Goal: Task Accomplishment & Management: Manage account settings

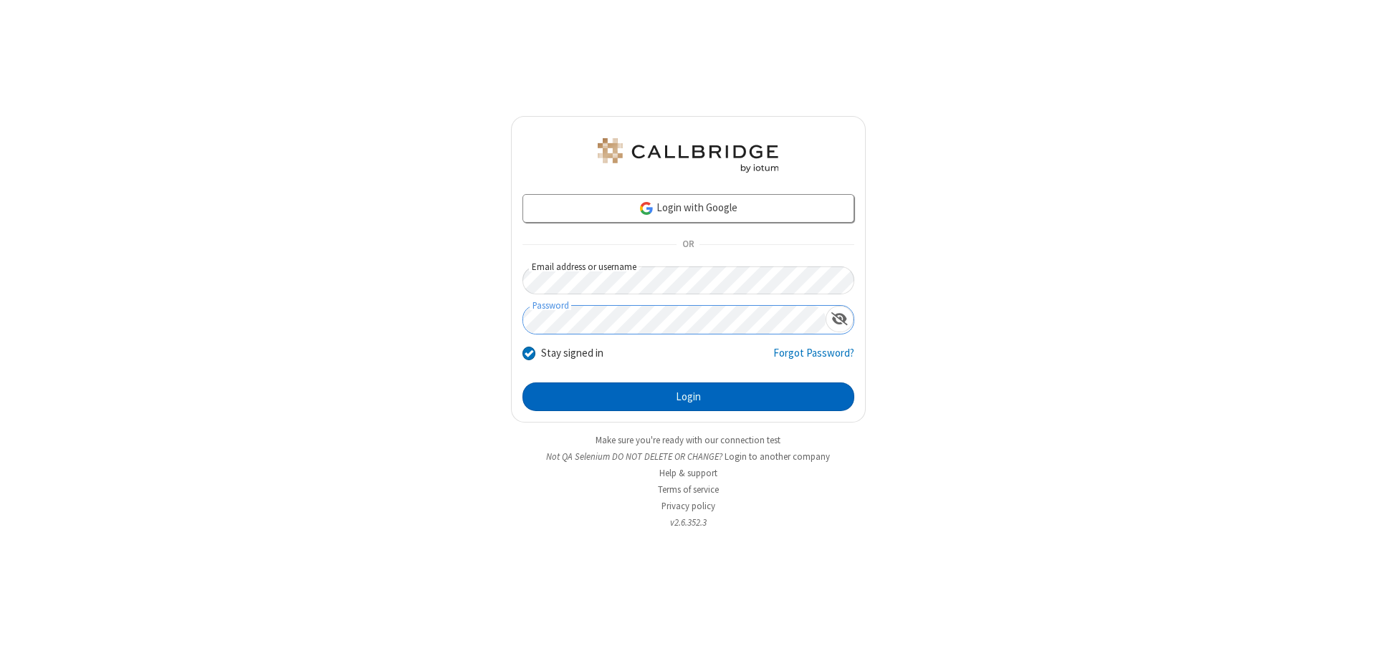
click at [688, 397] on button "Login" at bounding box center [688, 397] width 332 height 29
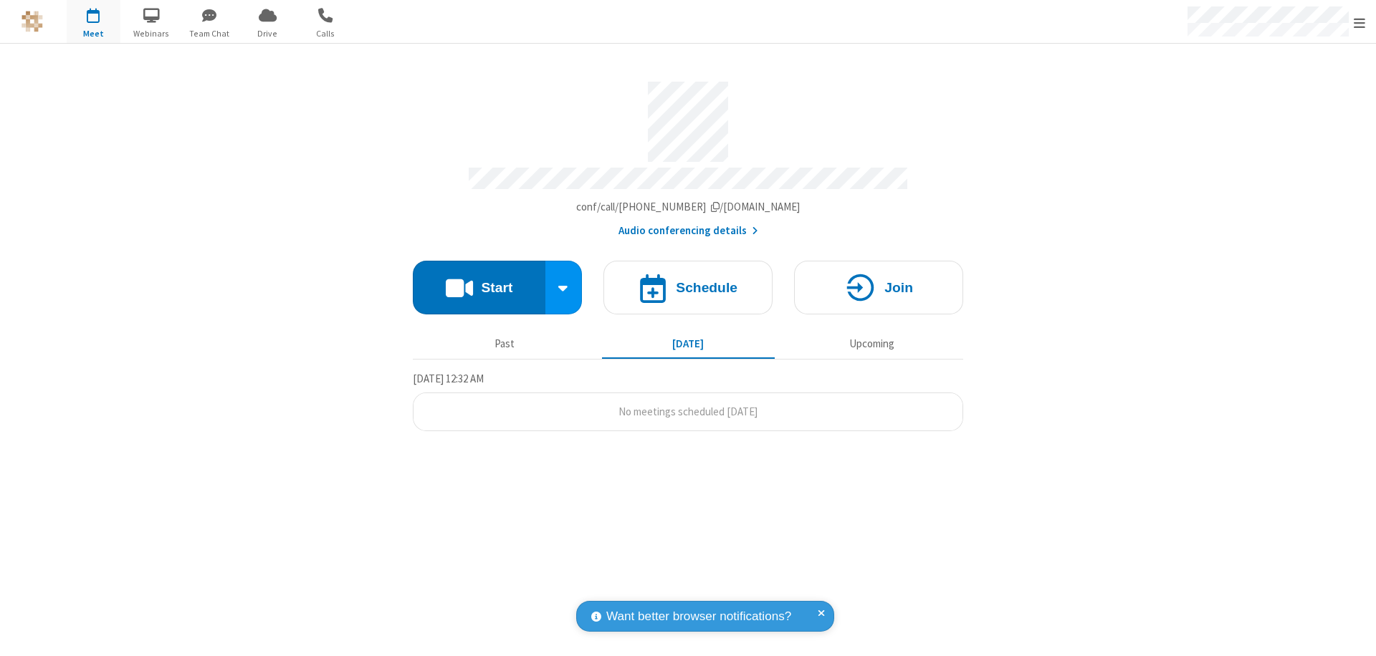
click at [1359, 22] on span "Open menu" at bounding box center [1358, 23] width 11 height 14
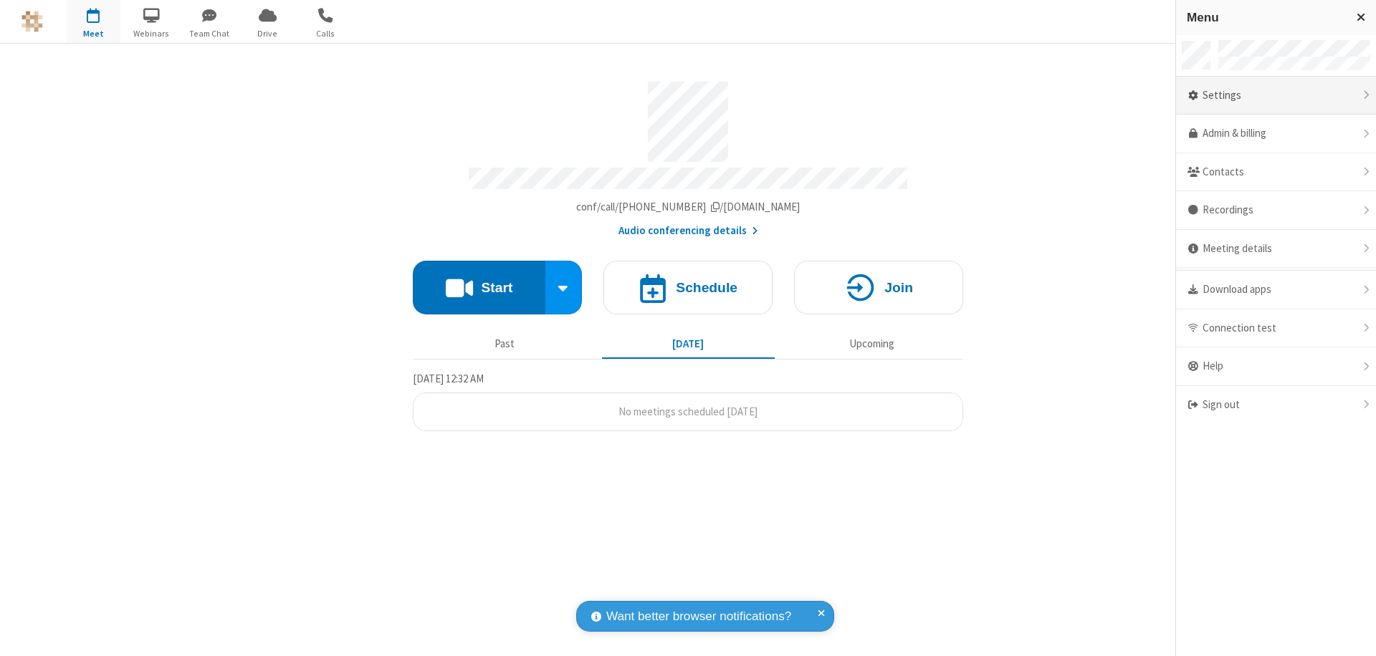
click at [1275, 95] on div "Settings" at bounding box center [1276, 96] width 200 height 39
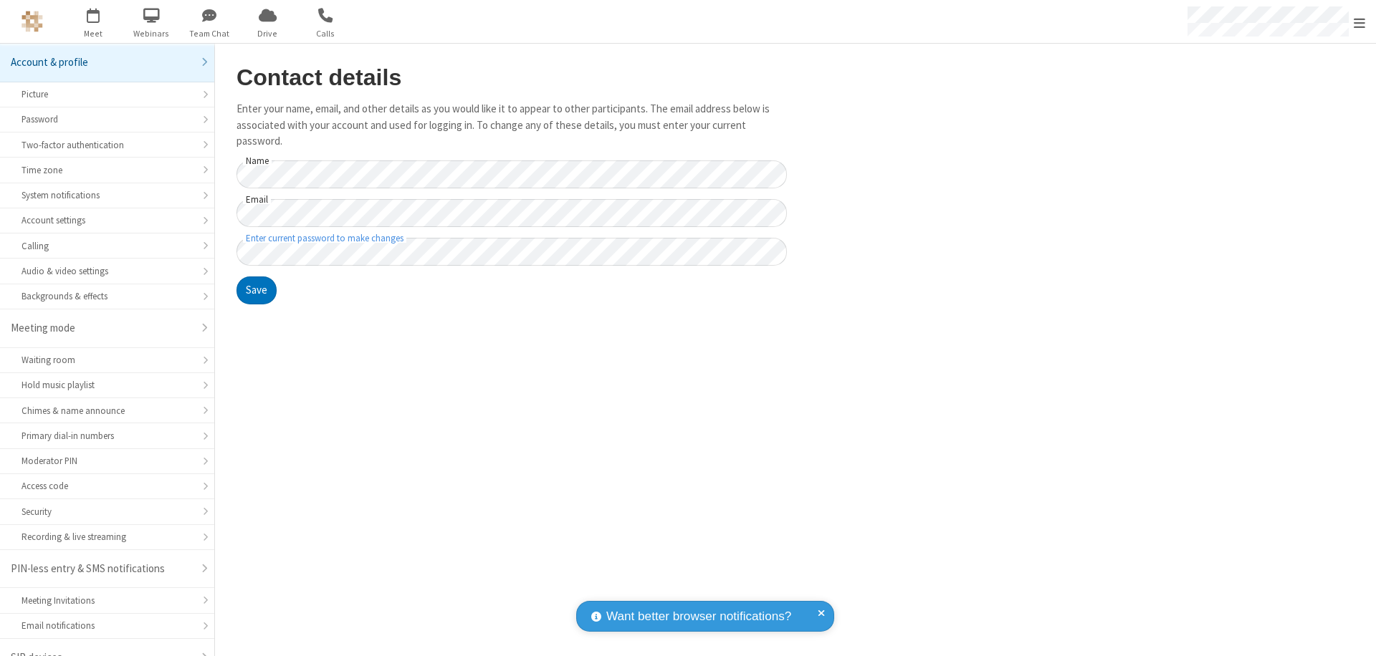
scroll to position [20, 0]
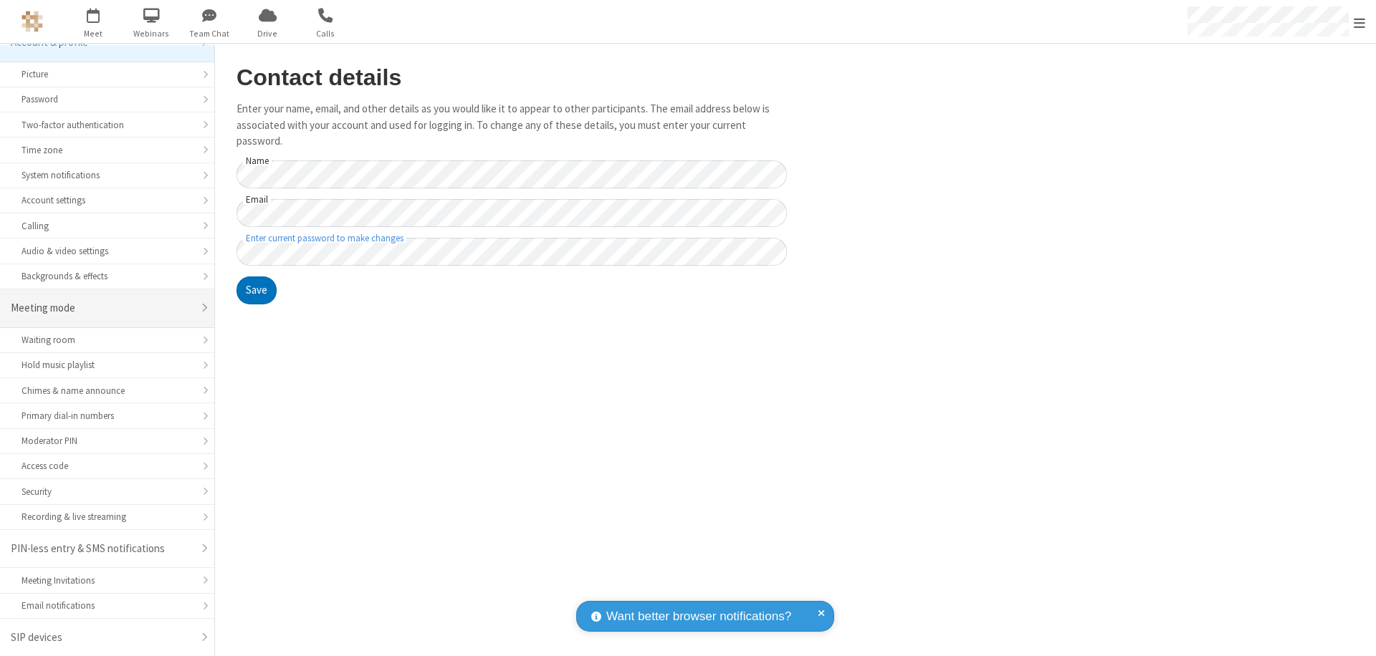
click at [102, 308] on div "Meeting mode" at bounding box center [102, 308] width 182 height 16
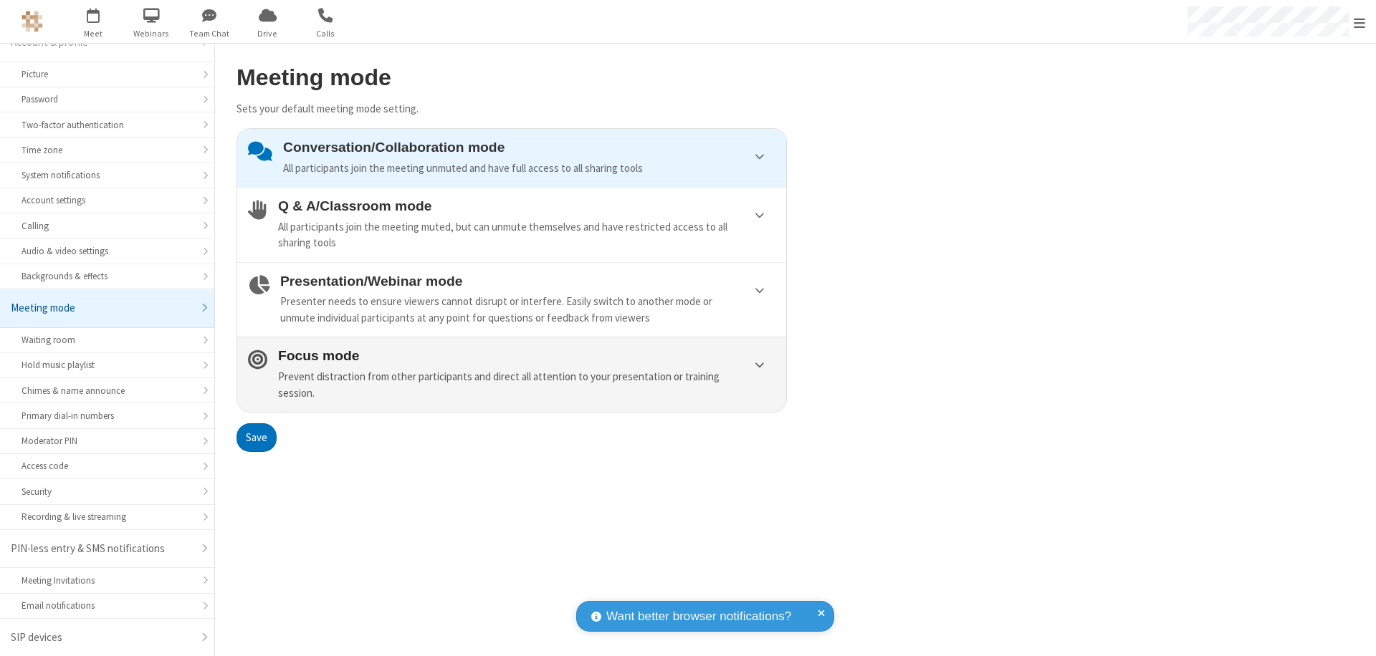
click at [512, 374] on div "Prevent distraction from other participants and direct all attention to your pr…" at bounding box center [526, 385] width 497 height 32
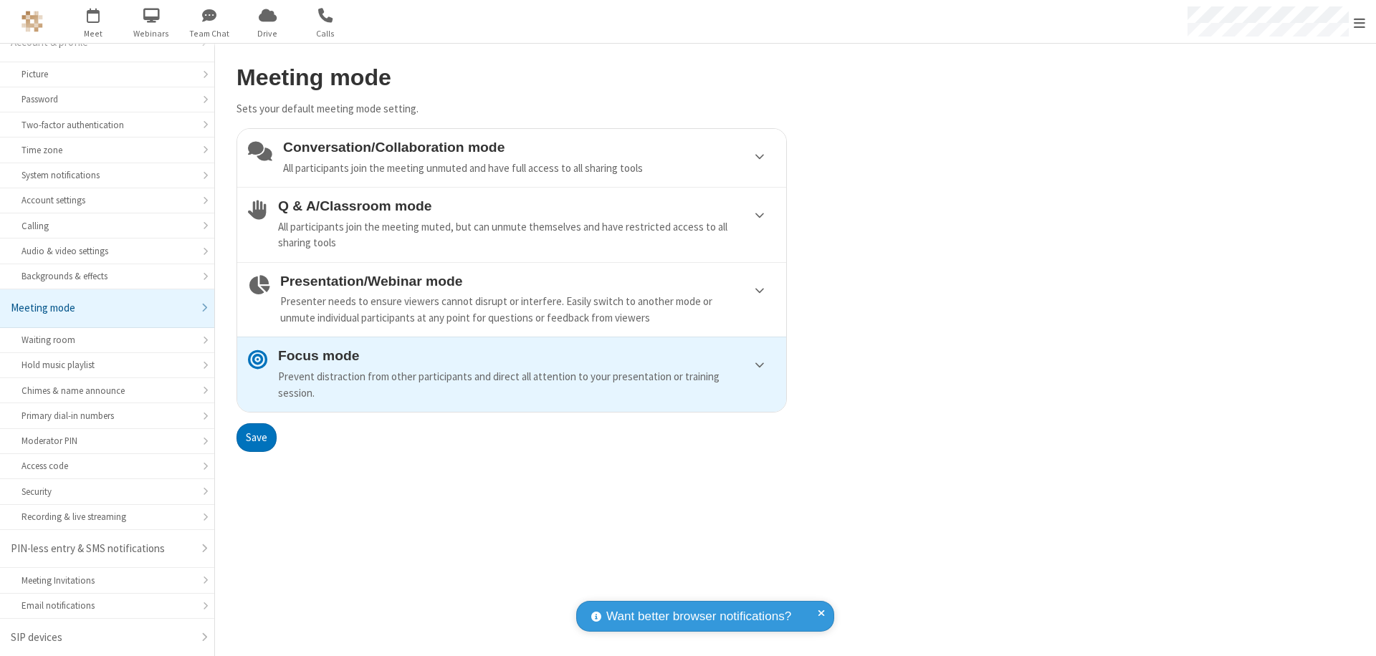
click at [256, 437] on button "Save" at bounding box center [256, 437] width 40 height 29
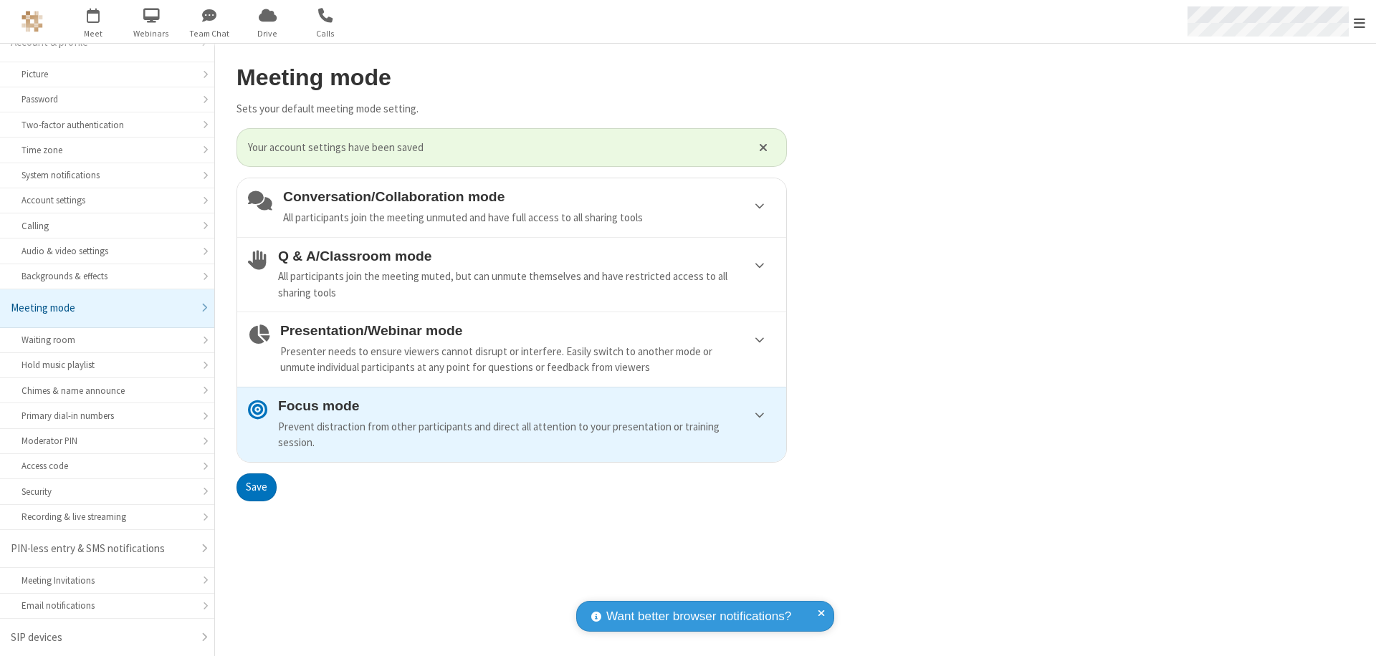
click at [1359, 21] on span "Open menu" at bounding box center [1358, 23] width 11 height 14
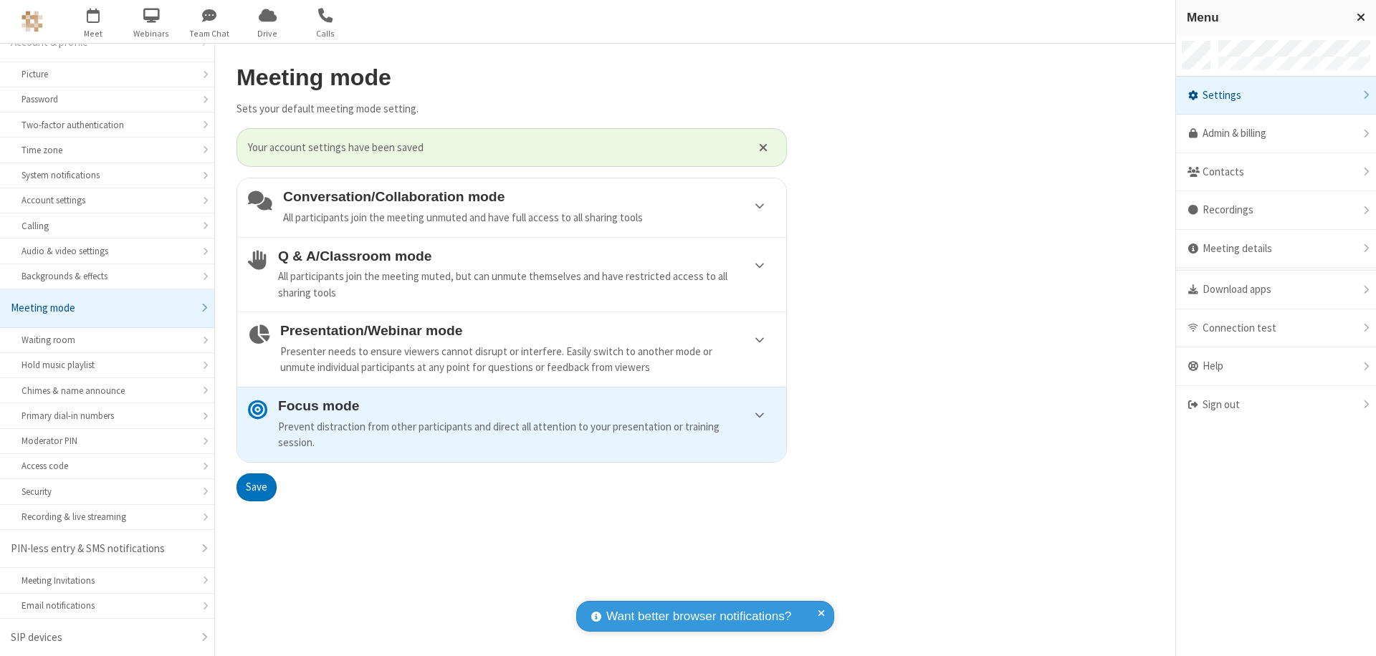
click at [1275, 405] on div "Sign out" at bounding box center [1276, 405] width 200 height 38
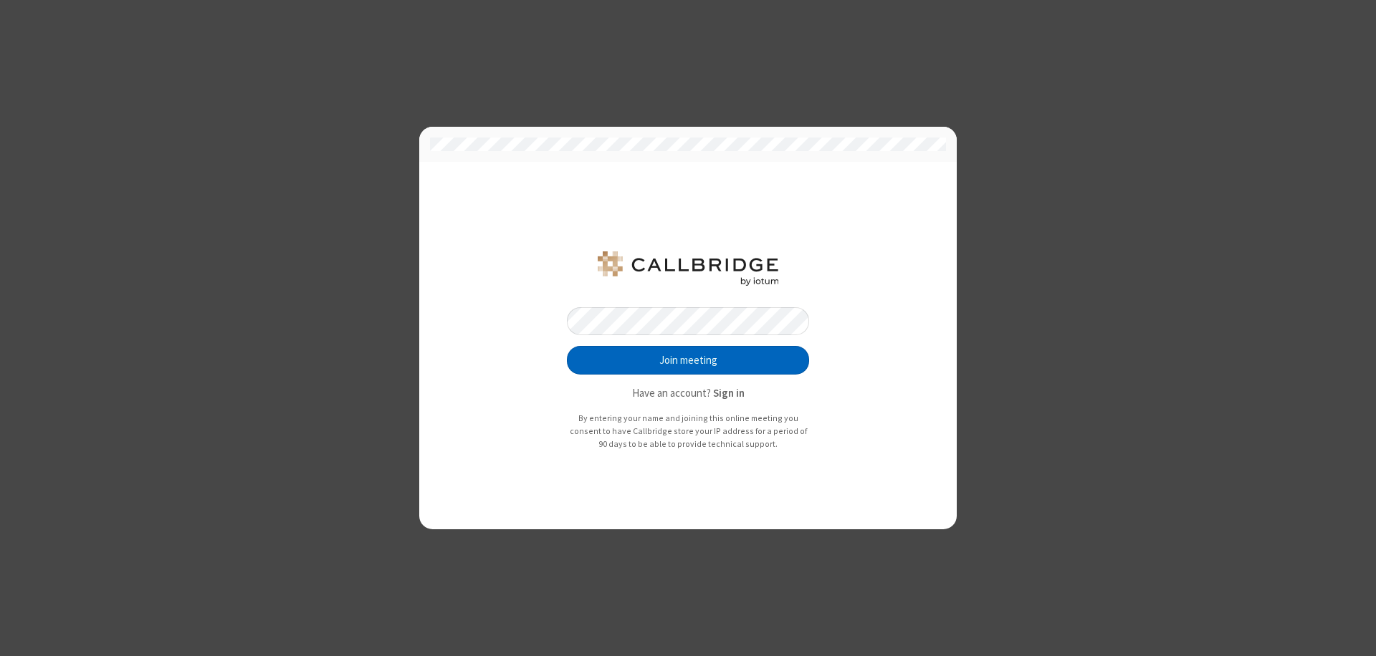
click at [688, 360] on button "Join meeting" at bounding box center [688, 360] width 242 height 29
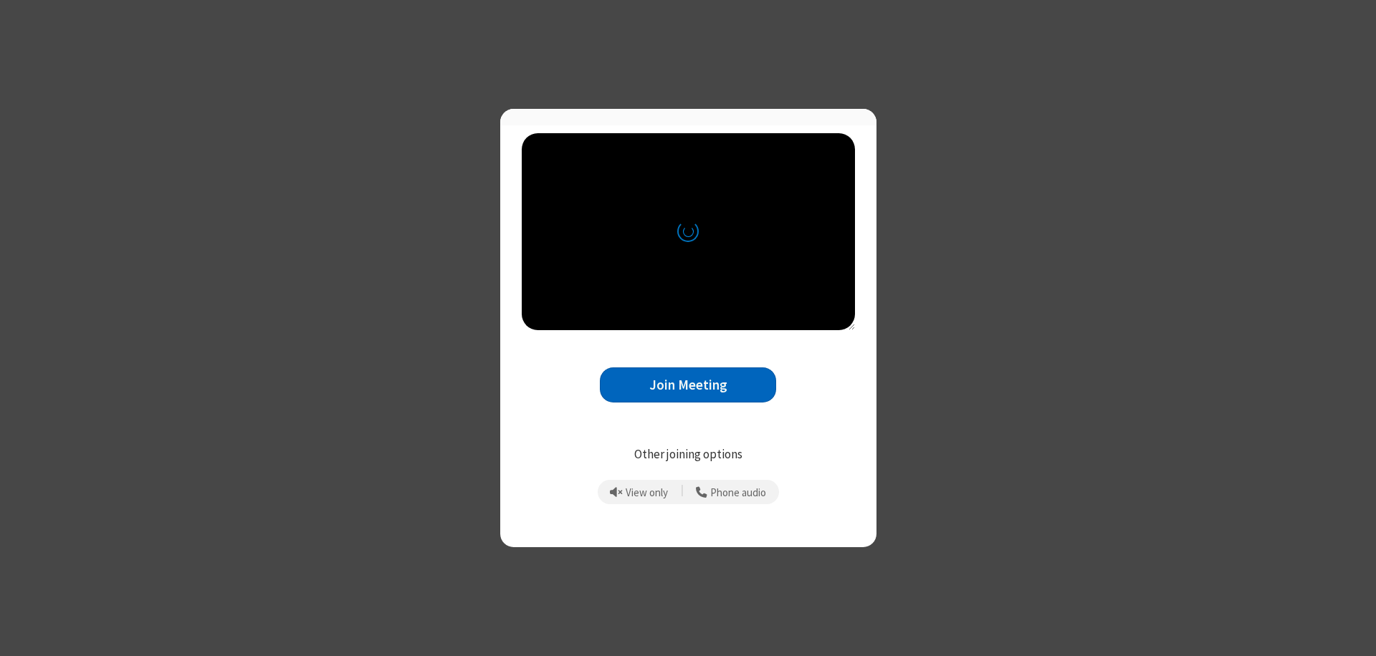
click at [688, 391] on button "Join Meeting" at bounding box center [688, 385] width 176 height 35
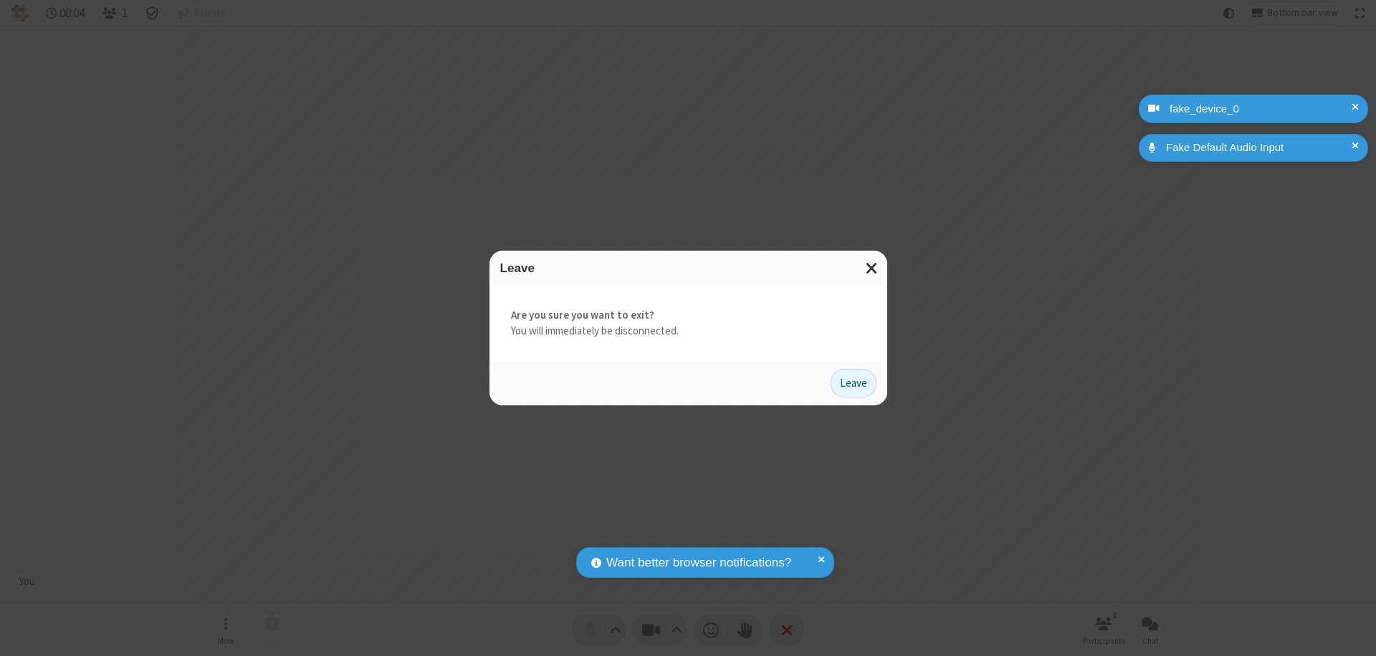
click at [853, 383] on button "Leave" at bounding box center [853, 383] width 46 height 29
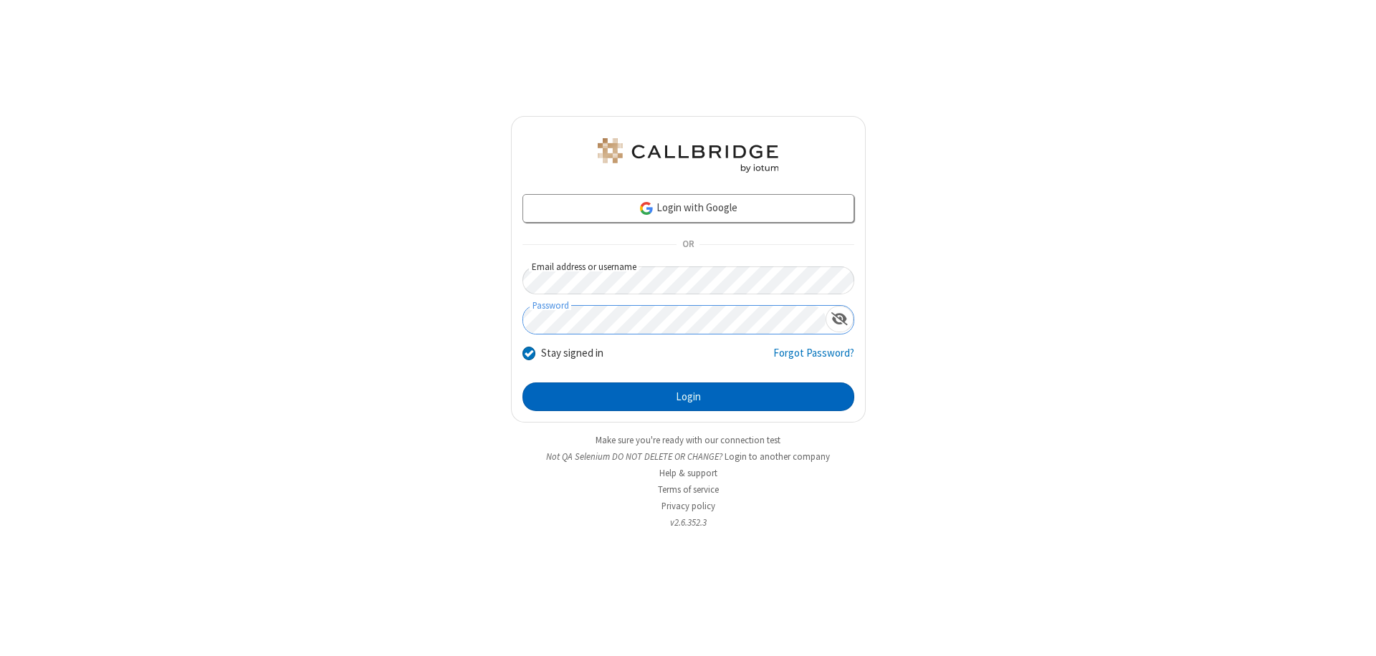
click at [688, 397] on button "Login" at bounding box center [688, 397] width 332 height 29
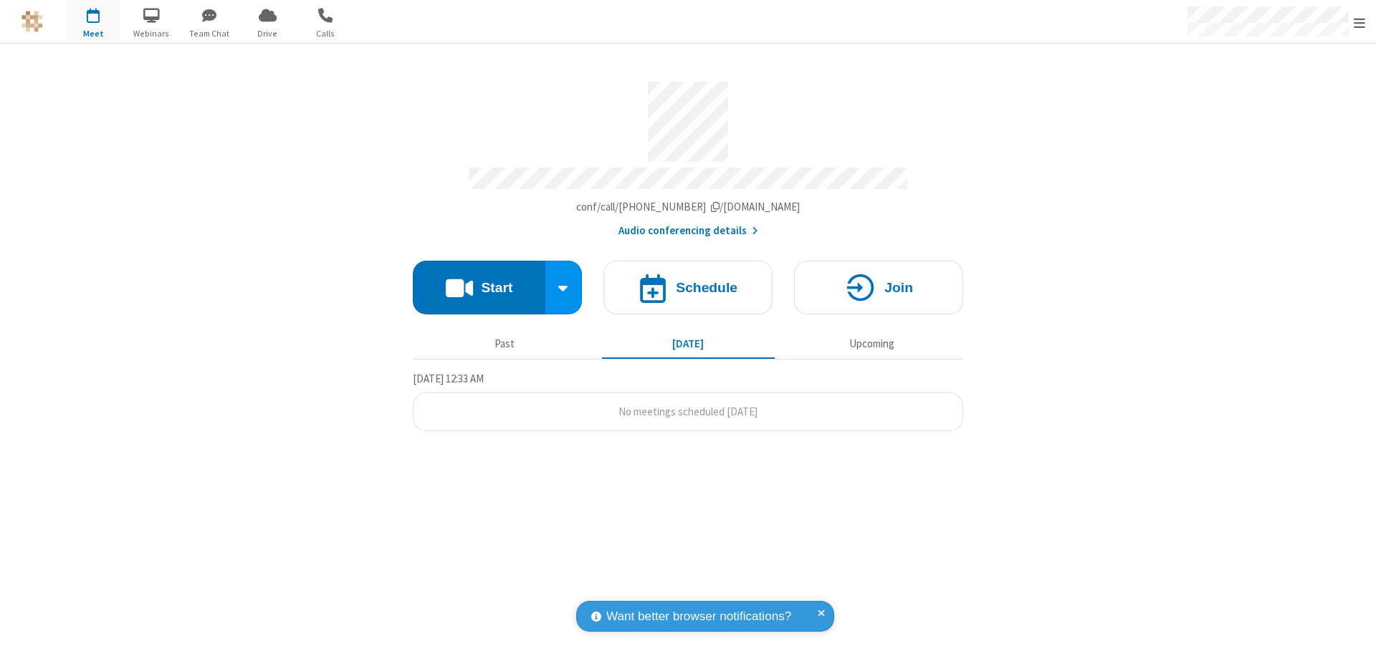
click at [1359, 22] on span "Open menu" at bounding box center [1358, 23] width 11 height 14
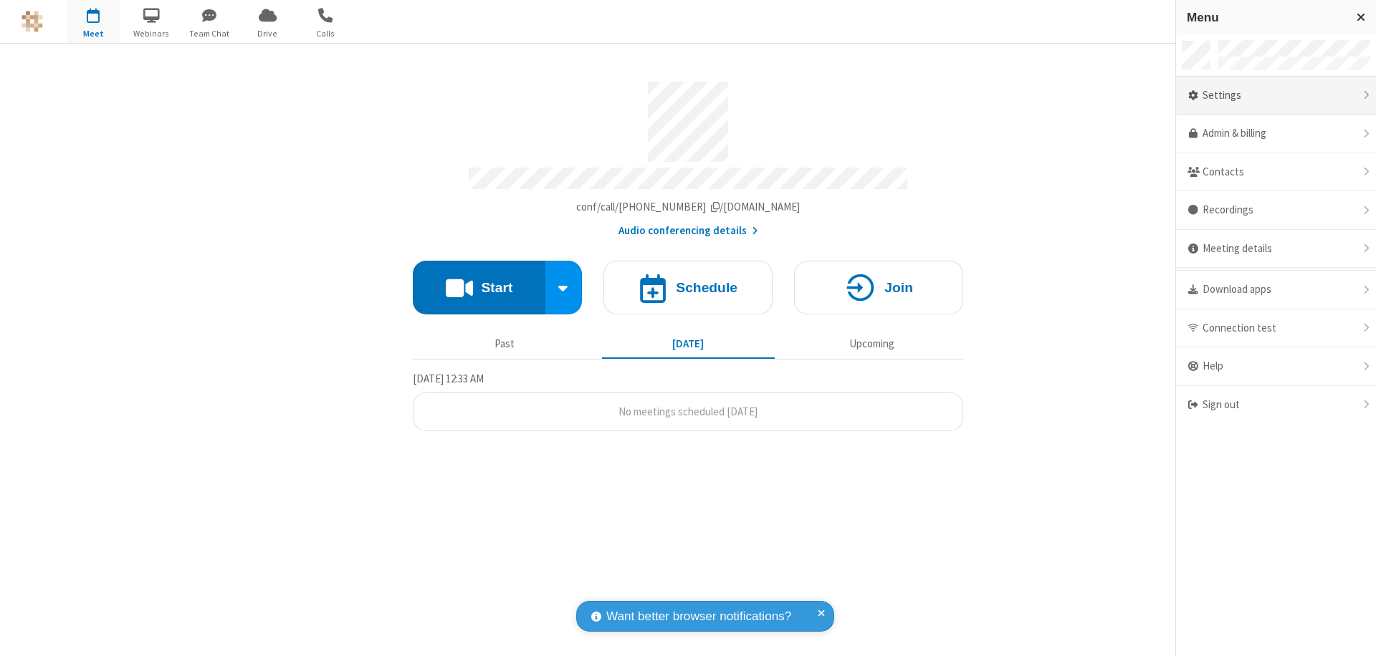
click at [1275, 95] on div "Settings" at bounding box center [1276, 96] width 200 height 39
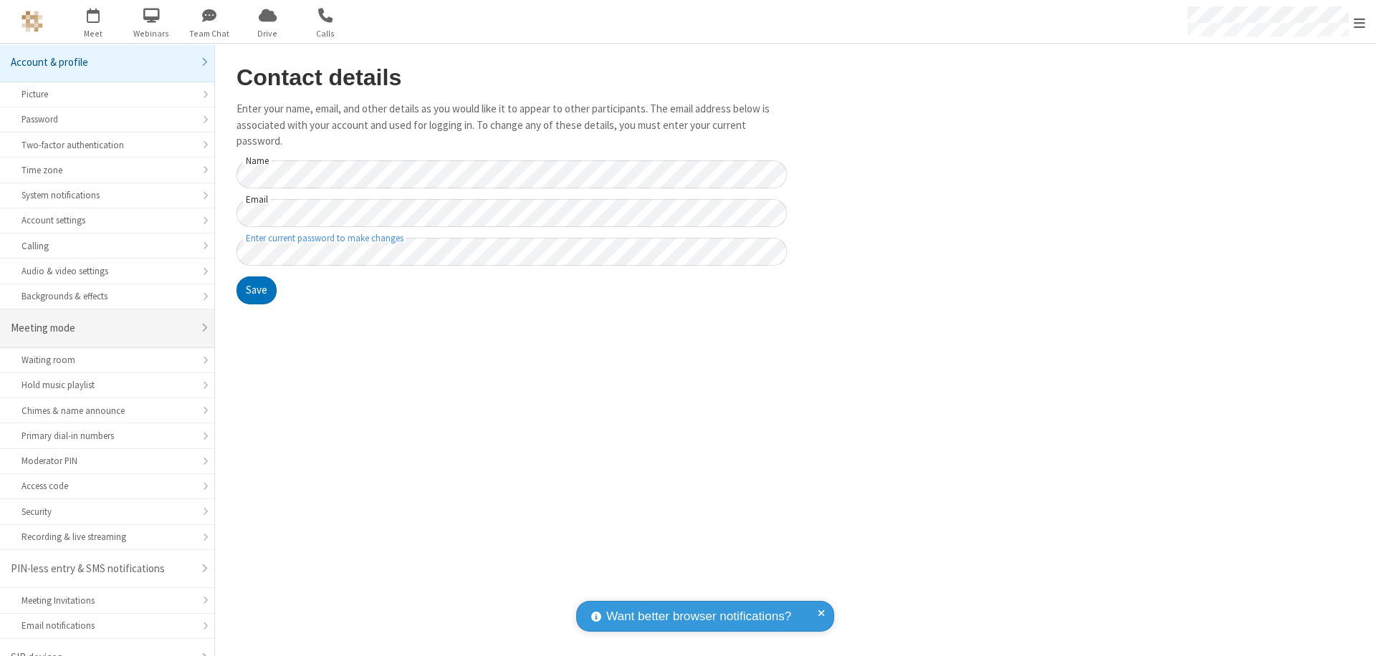
click at [102, 320] on div "Meeting mode" at bounding box center [102, 328] width 182 height 16
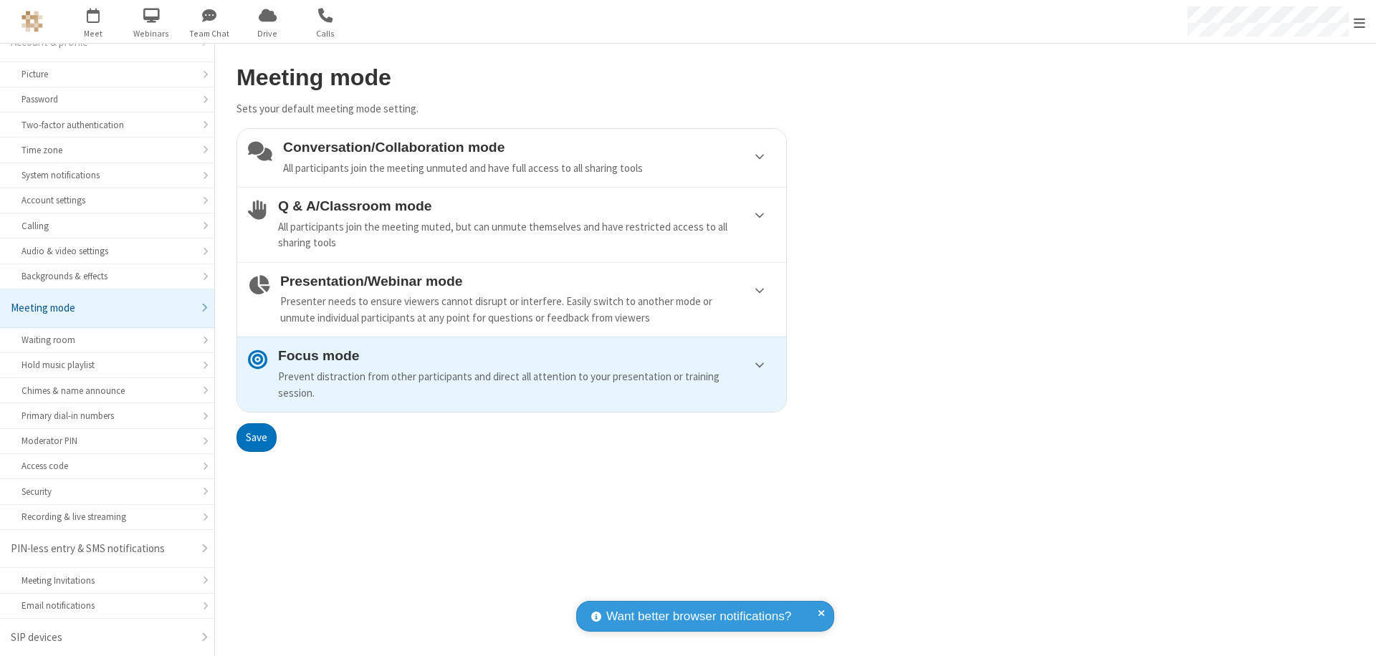
click at [512, 158] on div "Conversation/Collaboration mode All participants join the meeting unmuted and h…" at bounding box center [529, 158] width 492 height 37
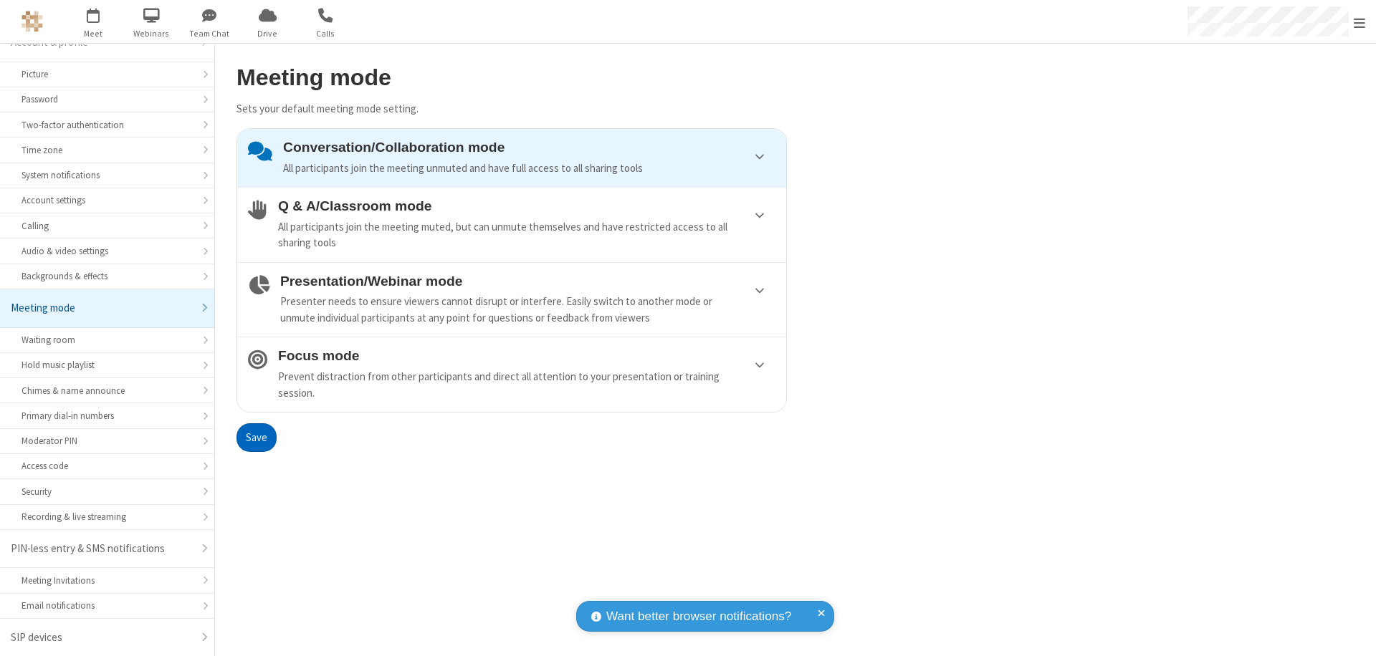
click at [256, 437] on button "Save" at bounding box center [256, 437] width 40 height 29
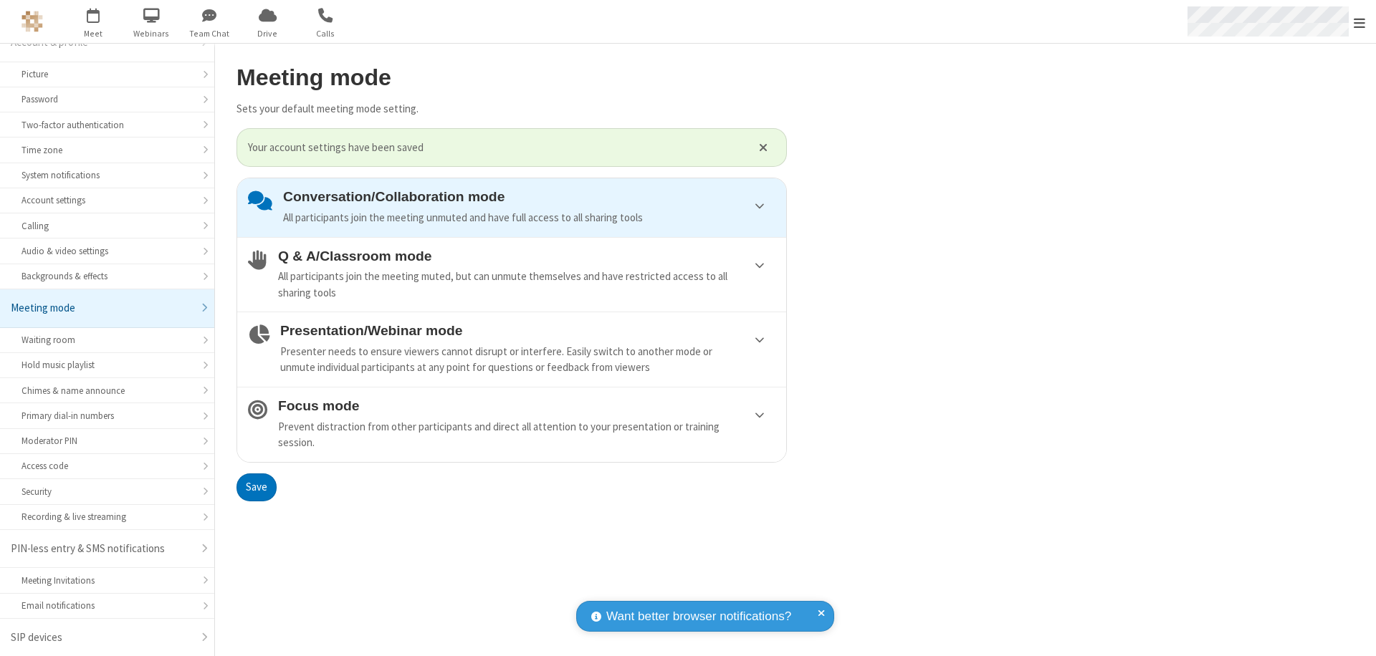
click at [1359, 21] on span "Open menu" at bounding box center [1358, 23] width 11 height 14
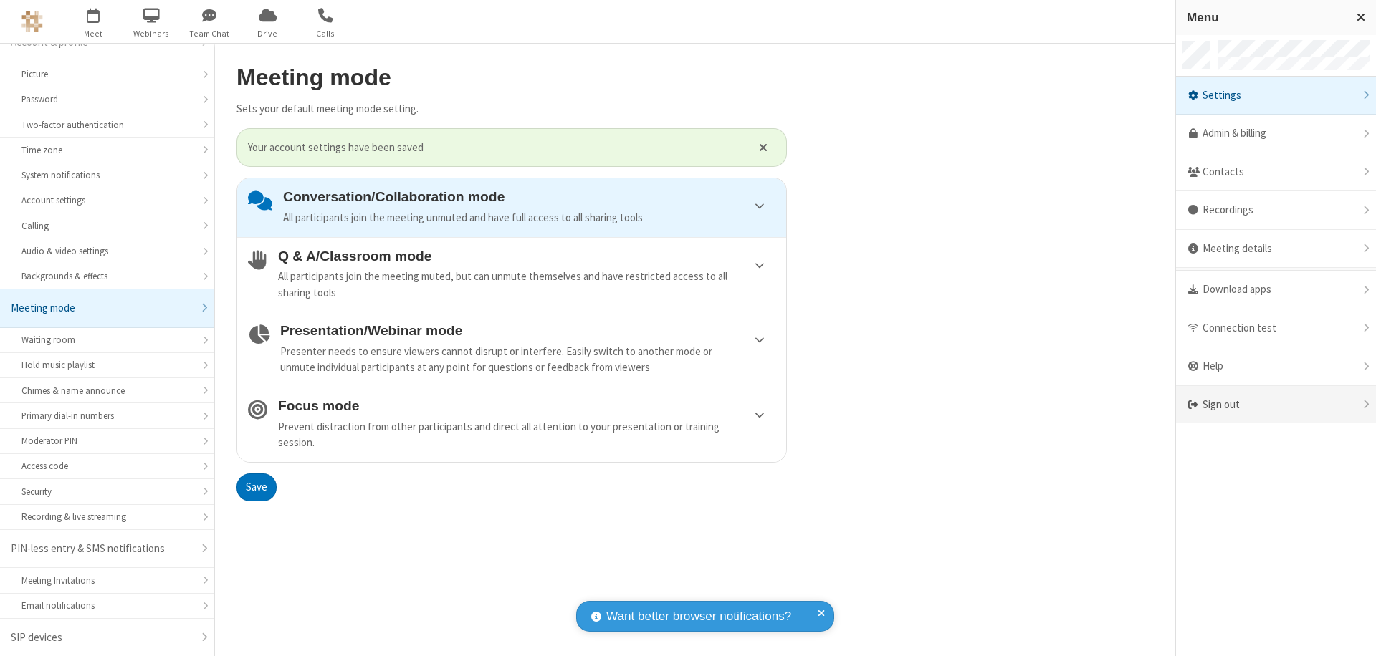
click at [1325, 405] on div "Sign out" at bounding box center [1276, 405] width 200 height 38
